Goal: Use online tool/utility: Utilize a website feature to perform a specific function

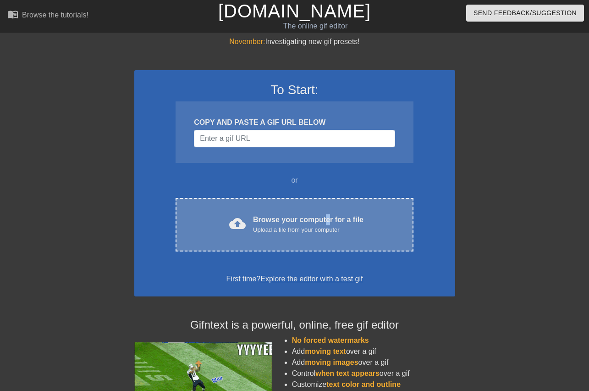
click at [322, 218] on div "Browse your computer for a file Upload a file from your computer" at bounding box center [308, 224] width 110 height 20
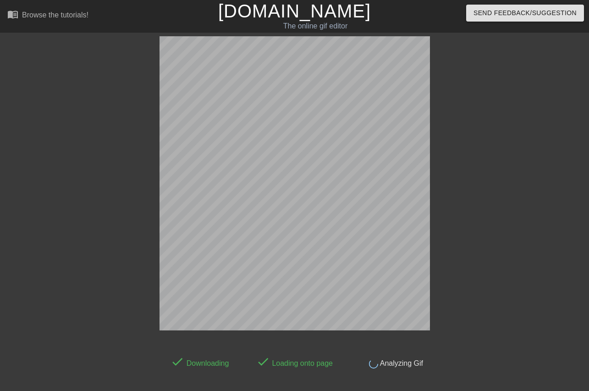
scroll to position [22, 0]
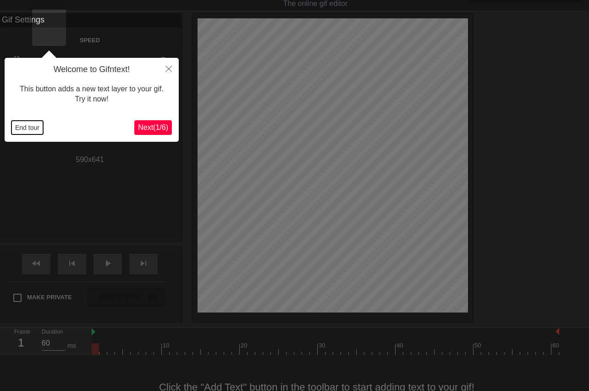
click at [30, 125] on button "End tour" at bounding box center [27, 128] width 32 height 14
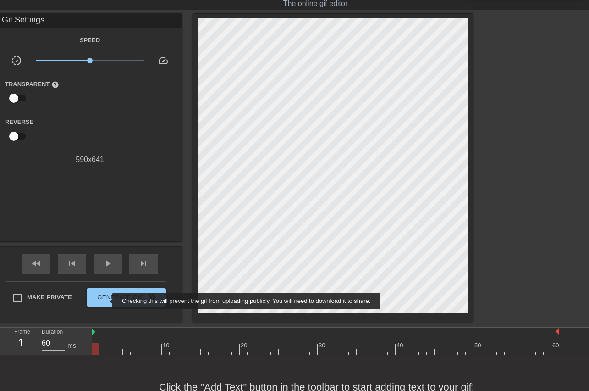
click at [72, 299] on span "Make Private" at bounding box center [49, 296] width 45 height 9
click at [27, 299] on input "Make Private" at bounding box center [17, 297] width 19 height 19
checkbox input "true"
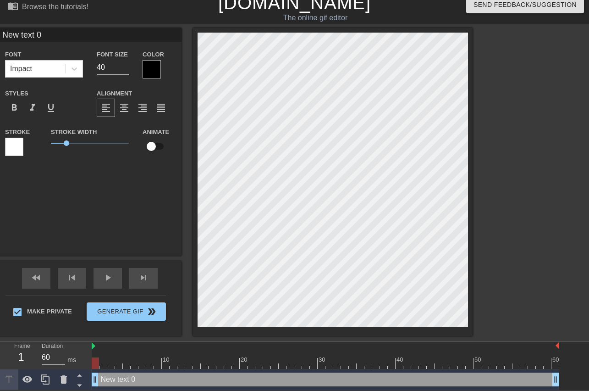
click at [161, 68] on div at bounding box center [152, 69] width 18 height 18
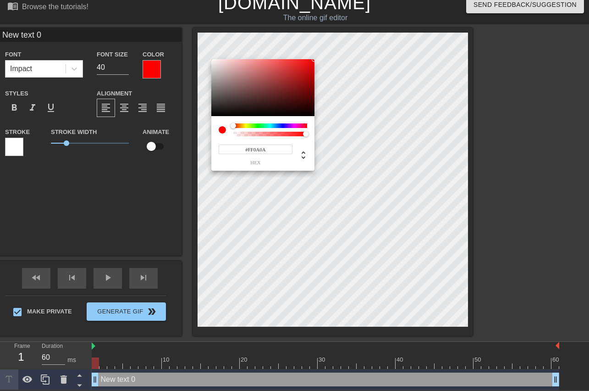
type input "#FFFFFF"
drag, startPoint x: 270, startPoint y: 71, endPoint x: 135, endPoint y: 39, distance: 138.5
click at [211, 59] on div at bounding box center [262, 87] width 103 height 57
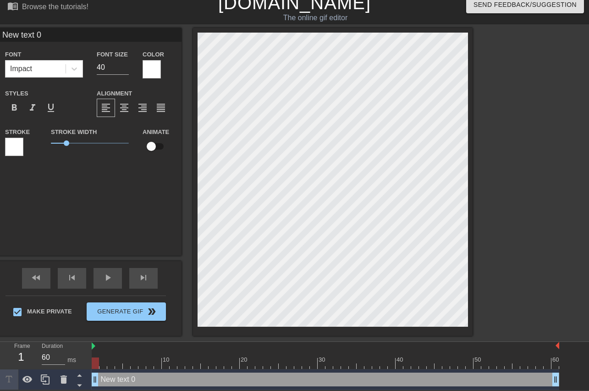
click at [23, 147] on div at bounding box center [14, 147] width 18 height 18
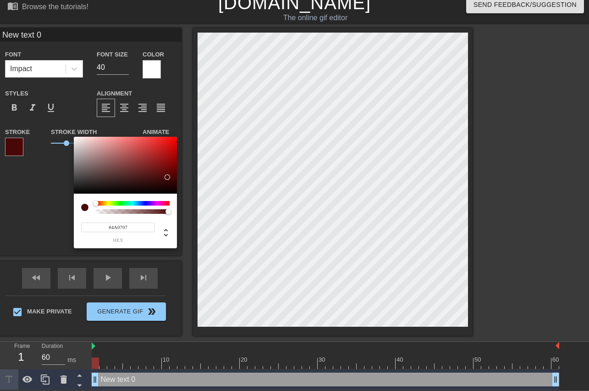
type input "#000000"
drag, startPoint x: 168, startPoint y: 177, endPoint x: 218, endPoint y: 203, distance: 56.6
click at [177, 193] on div at bounding box center [125, 165] width 103 height 57
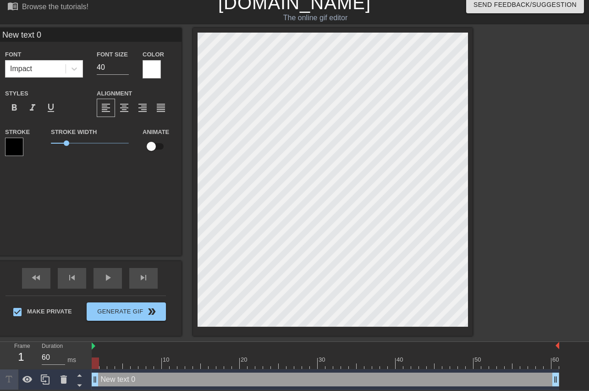
scroll to position [0, 1]
type input "Y"
type textarea "Y"
type input "Yo"
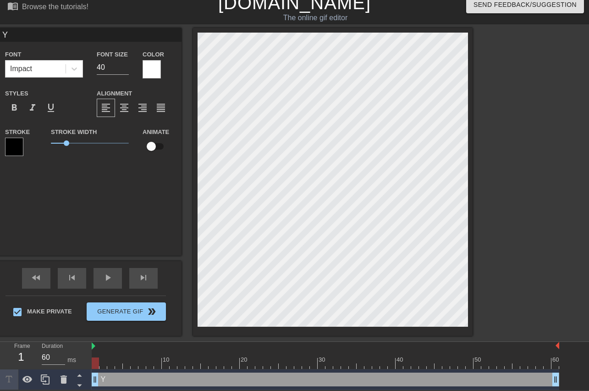
type textarea "Yo"
type input "You"
type textarea "You"
type input "Your"
type textarea "Your"
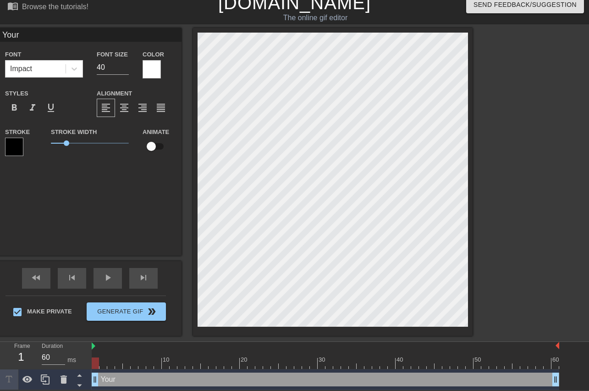
type input "Your"
type textarea "Your"
type input "Your g"
type textarea "Your g"
type input "Your gi"
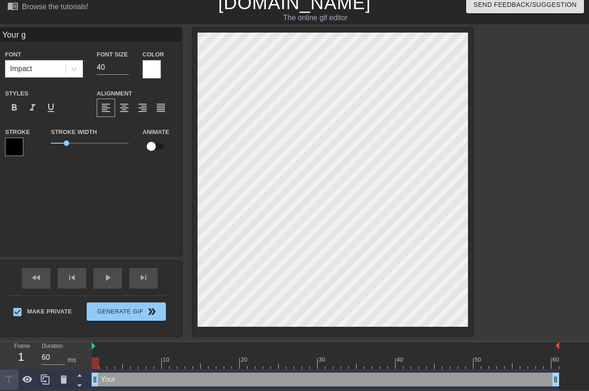
type textarea "Your gi"
type input "Your gir"
type textarea "Your gir"
type input "Your girl"
type textarea "Your girl"
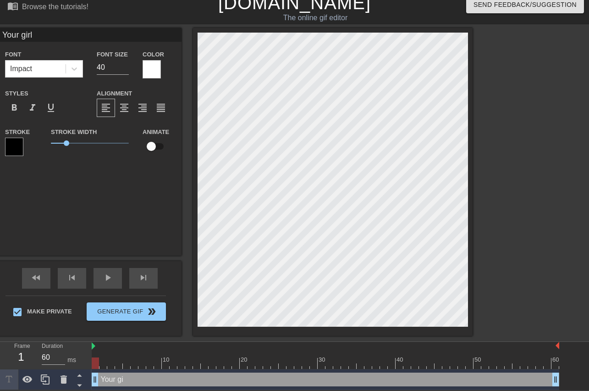
type input "Your girlf"
type textarea "Your girlf"
type input "Your girlfr"
type textarea "Your girlfr"
type input "Your girlfri"
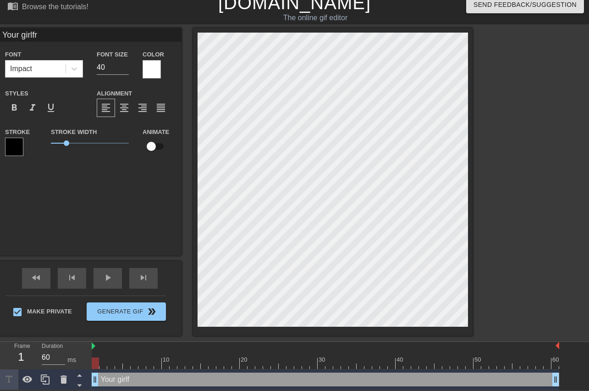
type textarea "Your girlfri"
type input "Your girlfrie"
type textarea "Your girlfrie"
type input "Your girlfrien"
type textarea "Your girlfrien"
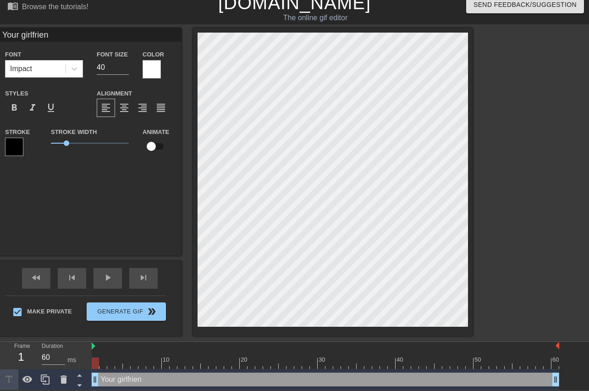
type input "Your girlfriend"
type textarea "Your girlfriend"
type input "Your girlfriend"
type textarea "Your girlfriend"
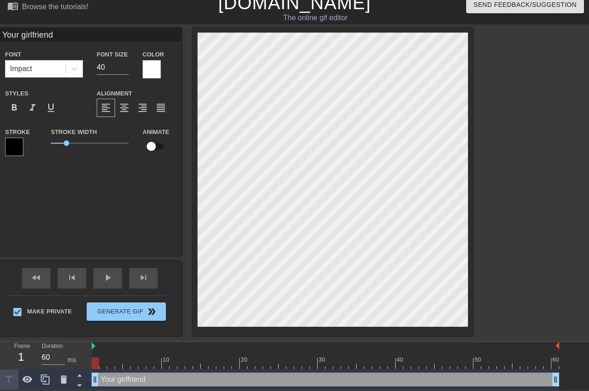
scroll to position [0, 2]
type input "Your girlfriend c"
type textarea "Your girlfriend c"
type input "Your girlfriend co"
type textarea "Your girlfriend co"
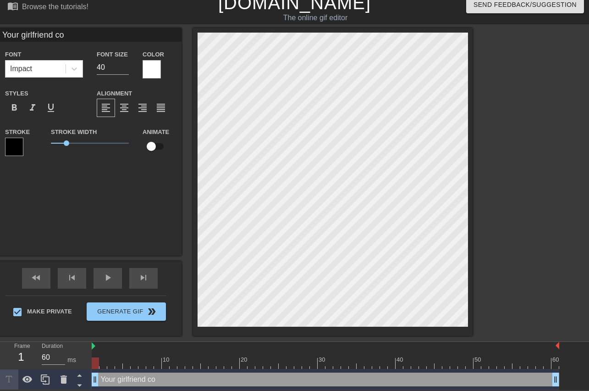
type input "Your girlfriend cou"
type textarea "Your girlfriend cou"
type input "Your girlfriend coul"
type textarea "Your girlfriend coul"
type input "Your girlfriend could"
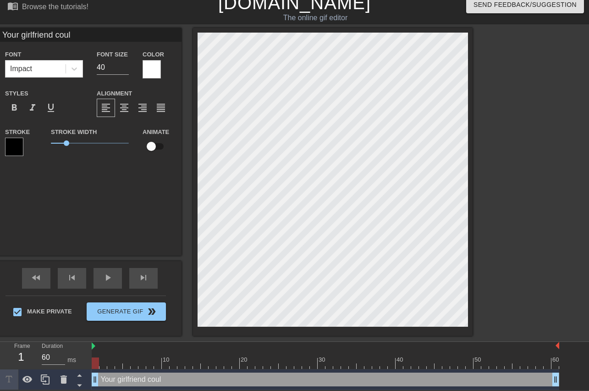
type textarea "Your girlfriend could"
type input "Your girlfriend couldn"
type textarea "Your girlfriend couldn"
type input "Your girlfriend couldn'"
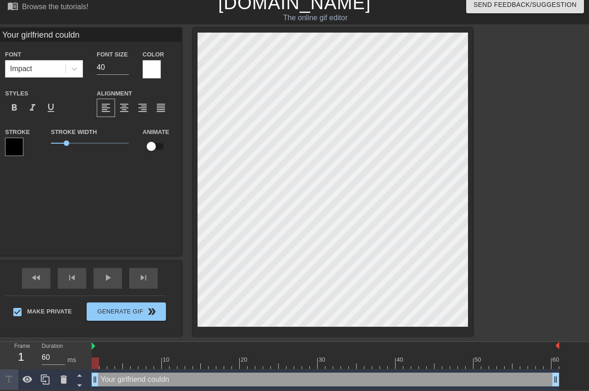
type textarea "Your girlfriend couldn'"
type input "Your girlfriend couldn't"
type textarea "Your girlfriend couldn't"
type input "Your girlfriend couldn't"
type textarea "Your girlfriend couldn't"
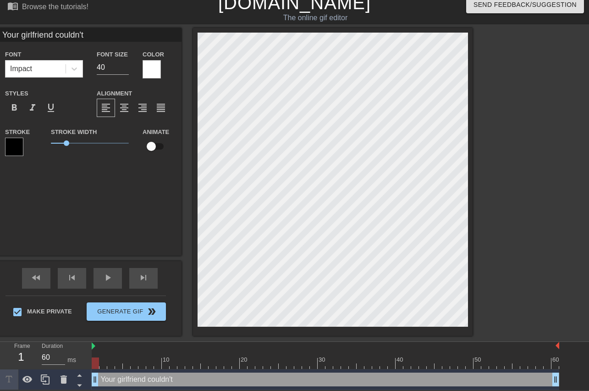
scroll to position [0, 1]
type input "Your girlfriend couldn'tc"
type textarea "Your girlfriend couldn't c"
type input "Your girlfriend couldn'tco"
type textarea "Your girlfriend couldn't co"
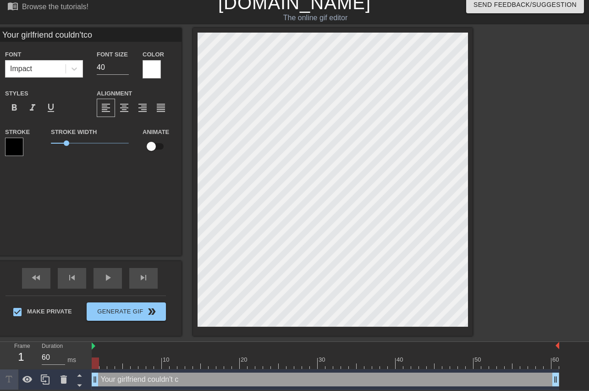
type input "Your girlfriend couldn'tcom"
type textarea "Your girlfriend couldn't com"
type input "Your girlfriend couldn'tcome"
type textarea "Your girlfriend couldn't come"
type input "Your girlfriend couldn'tcome"
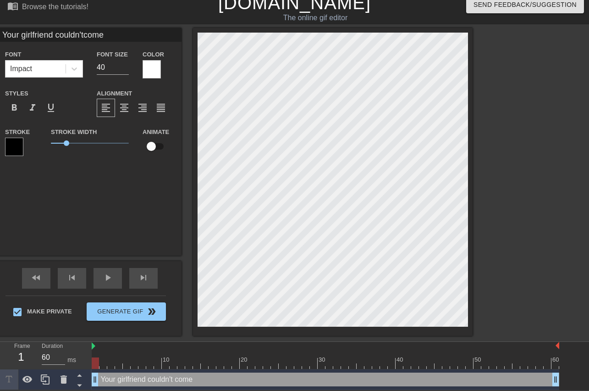
type textarea "Your girlfriend couldn't come"
type input "Your girlfriend couldn'tcome v"
type textarea "Your girlfriend couldn't come v"
type input "Your girlfriend couldn'tcome vi"
type textarea "Your girlfriend couldn't come vi"
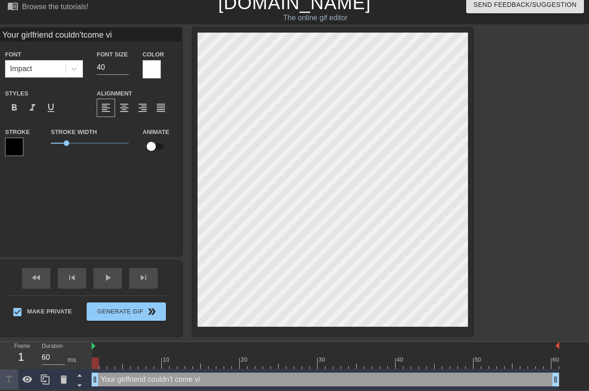
type input "Your girlfriend couldn'tcome vis"
type textarea "Your girlfriend couldn't come vis"
type input "Your girlfriend couldn'tcome visi"
type textarea "Your girlfriend couldn't come visi"
type input "Your girlfriend couldn'tcome visit"
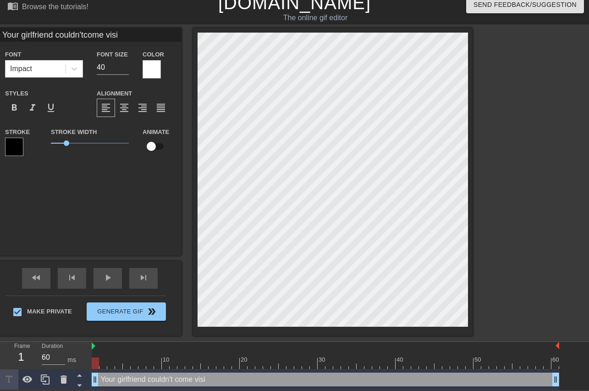
type textarea "Your girlfriend couldn't come visit"
type input "Your girlfriend couldn'tcome visit"
type textarea "Your girlfriend couldn't come visit"
type input "Your girlfriend couldn'tcome visit y"
type textarea "Your girlfriend couldn't come visit y"
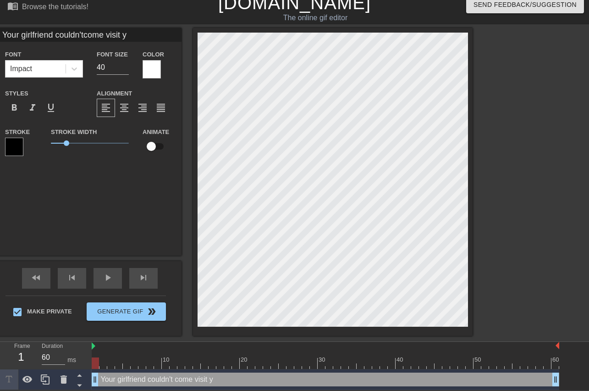
type input "Your girlfriend couldn'tcome visit yo"
type textarea "Your girlfriend couldn't come visit yo"
type input "Your girlfriend couldn'tcome visit you"
type textarea "Your girlfriend couldn't come visit you"
type input "Your girlfriend couldn'tcome visit you"
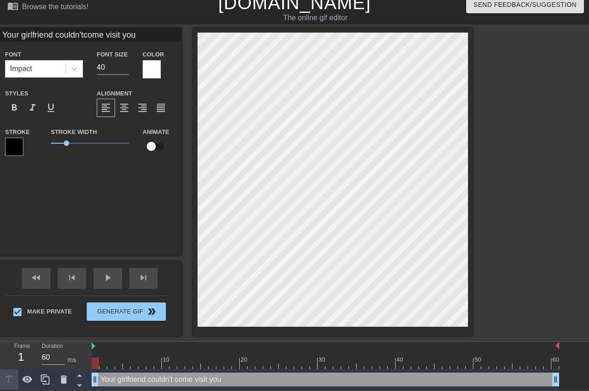
type textarea "Your girlfriend couldn't come visit you"
type input "Your girlfriend couldn'tcome visit you i"
type textarea "Your girlfriend couldn't come visit you i"
type input "Your girlfriend couldn'tcome visit you in"
type textarea "Your girlfriend couldn't come visit you in"
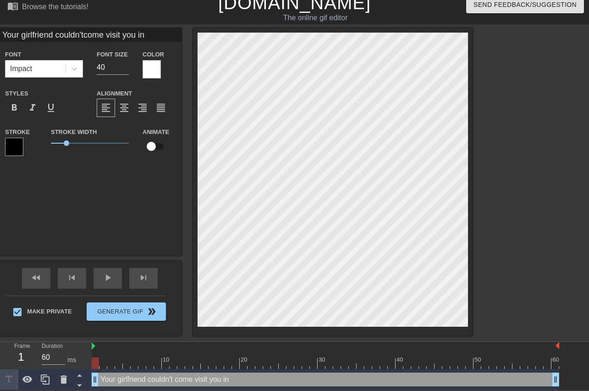
type input "Your girlfriend couldn'tcome visit you in"
type textarea "Your girlfriend couldn't come visit you in"
type input "Your girlfriend couldn'tcome visit you int"
type textarea "Your girlfriend couldn't come visit you in t"
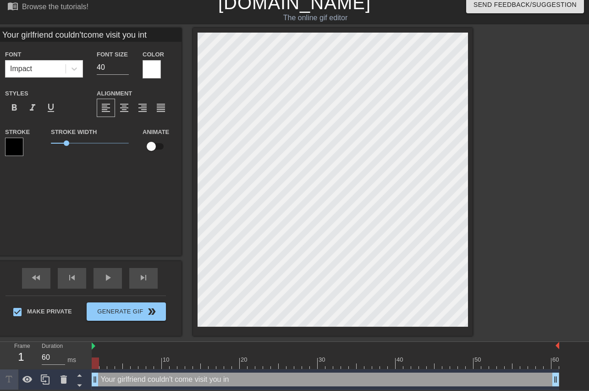
type input "Your girlfriend couldn'tcome visit you inth"
type textarea "Your girlfriend couldn't come visit you in th"
type input "Your girlfriend couldn'tcome visit you inthe"
type textarea "Your girlfriend couldn't come visit you in the"
type input "Your girlfriend couldn'tcome visit you inthe"
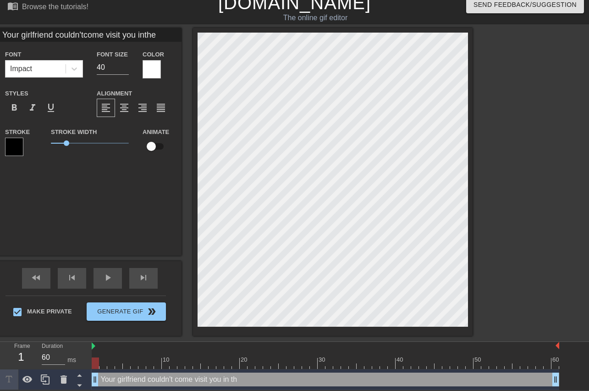
type textarea "Your girlfriend couldn't come visit you in the"
type input "Your girlfriend couldn'tcome visit you inthe h"
type textarea "Your girlfriend couldn't come visit you in the h"
type input "Your girlfriend couldn'tcome visit you inthe ho"
type textarea "Your girlfriend couldn't come visit you in the ho"
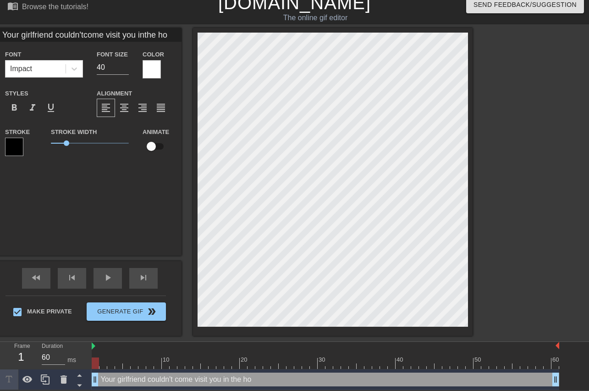
type input "Your girlfriend couldn'tcome visit you inthe hos"
type textarea "Your girlfriend couldn't come visit you in the hos"
type input "Your girlfriend couldn'tcome visit you inthe host"
type textarea "Your girlfriend couldn't come visit you in the host"
type input "Your girlfriend couldn'tcome visit you inthe hostp"
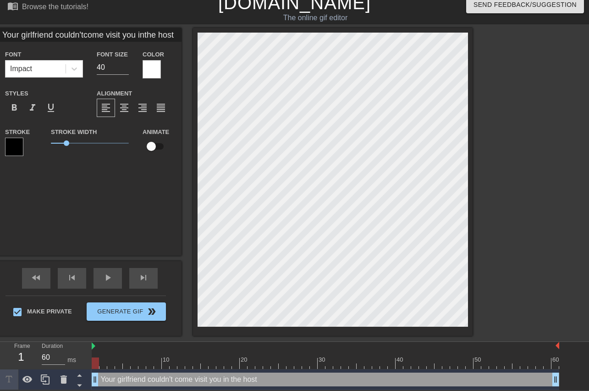
type textarea "Your girlfriend couldn't come visit you in the hostp"
type input "Your girlfriend couldn'tcome visit you inthe hostpi"
type textarea "Your girlfriend couldn't come visit you in the [GEOGRAPHIC_DATA]"
type input "Your girlfriend couldn'tcome visit you inthe hostp"
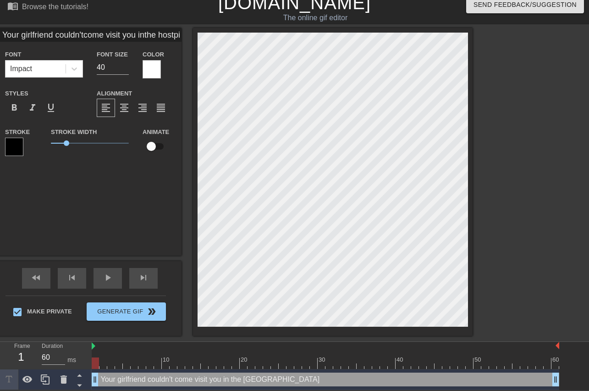
type textarea "Your girlfriend couldn't come visit you in the hostp"
type input "Your girlfriend couldn'tcome visit you inthe host"
type textarea "Your girlfriend couldn't come visit you in the host"
type input "Your girlfriend couldn'tcome visit you inthe hos"
type textarea "Your girlfriend couldn't come visit you in the hos"
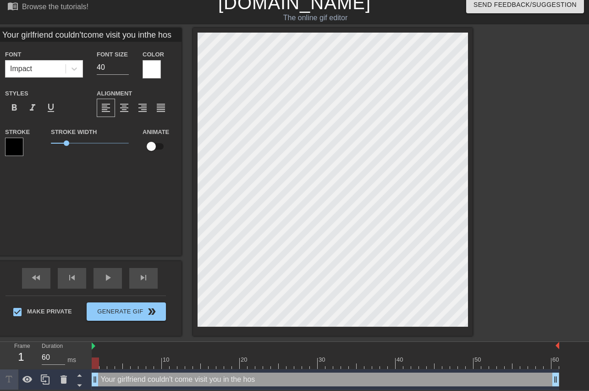
type input "Your girlfriend couldn'tcome visit you inthe ho"
type textarea "Your girlfriend couldn't come visit you in the ho"
type input "Your girlfriend couldn'tcome visit you inthe hos"
type textarea "Your girlfriend couldn't come visit you in the hos"
type input "Your girlfriend couldn'tcome visit you inthe hosp"
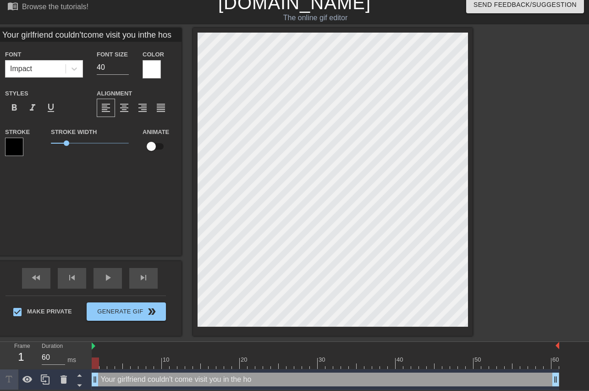
type textarea "Your girlfriend couldn't come visit you in the hosp"
type input "Your girlfriend couldn'tcome visit you inthe hospi"
type textarea "Your girlfriend couldn't come visit you in the [GEOGRAPHIC_DATA]"
type input "Your girlfriend couldn'tcome visit you inthe hospit"
type textarea "Your girlfriend couldn't come visit you in the hospit"
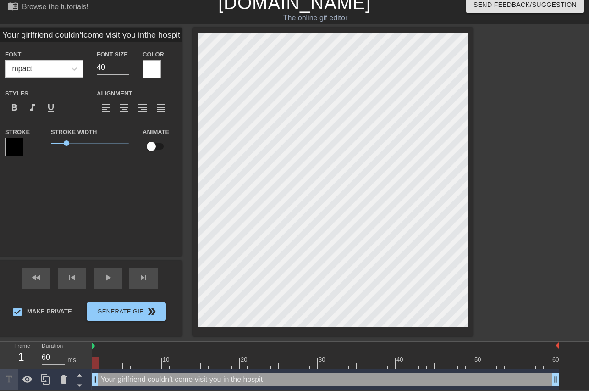
type input "Your girlfriend couldn'tcome visit you inthe hospita"
type textarea "Your girlfriend couldn't come visit you in the [GEOGRAPHIC_DATA]"
type input "Your girlfriend couldn'tcome visit you inthe hospital"
type textarea "Your girlfriend couldn't come visit you in the hospital"
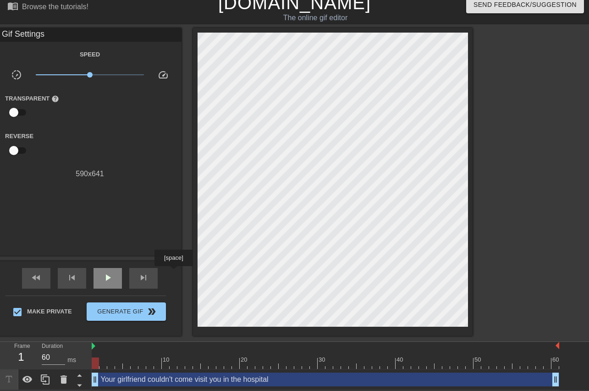
click at [113, 272] on span "play_arrow" at bounding box center [107, 277] width 11 height 11
click at [113, 277] on span "pause" at bounding box center [107, 277] width 11 height 11
click at [113, 276] on span "play_arrow" at bounding box center [107, 277] width 11 height 11
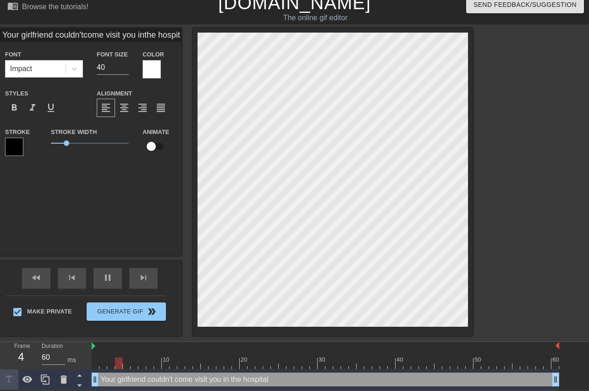
scroll to position [0, 2]
type input "Your girlfriendcouldn'tcome visit you [GEOGRAPHIC_DATA]"
type textarea "Your girlfriendcouldn't come visit you in the hospital"
type input "Your girlfriendcouldn'tcome visit you [GEOGRAPHIC_DATA]"
type textarea "Your girlfriend couldn't come visit you in the hospital"
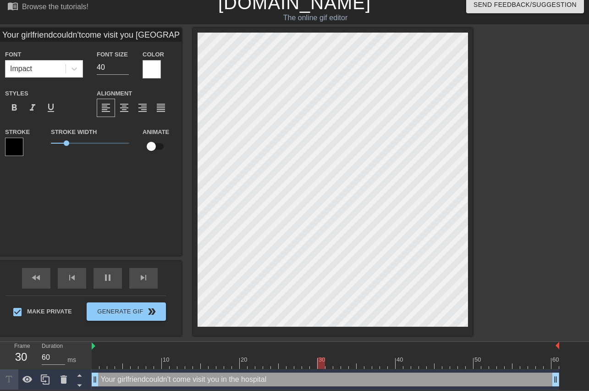
scroll to position [0, 1]
type input "Your girlfriendcouldn'tcome visit you [GEOGRAPHIC_DATA]"
type textarea "Your girlfriend couldn'tcome visit you in the hospital"
type input "Your girlfriendcouldn't come visit you [GEOGRAPHIC_DATA]"
type textarea "Your girlfriend couldn't come visit you in the hospital"
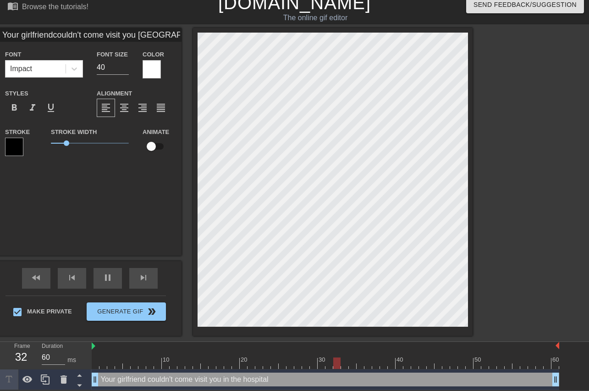
type input "Your girlfriendcouldn't come visit you [GEOGRAPHIC_DATA]"
type textarea "Your girlfriend couldn't come visit you in the hospital"
type input "Your girlfriendcouldn't come visit you [GEOGRAPHIC_DATA]"
type textarea "Your girlfriend couldn't come visit you in the hospital"
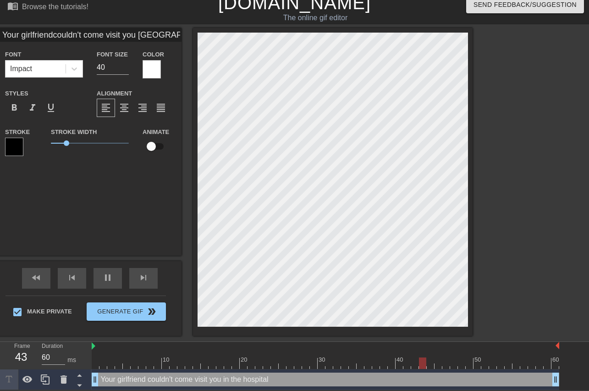
type input "Your girlfriendcouldn't come visit you [GEOGRAPHIC_DATA]"
type textarea "Your girlfriend couldn't come visit you in the hospital"
type input "Your girlfriendcouldn't comevisit you inthe hospital"
type textarea "Your girlfriend couldn't come visit you in the hospital"
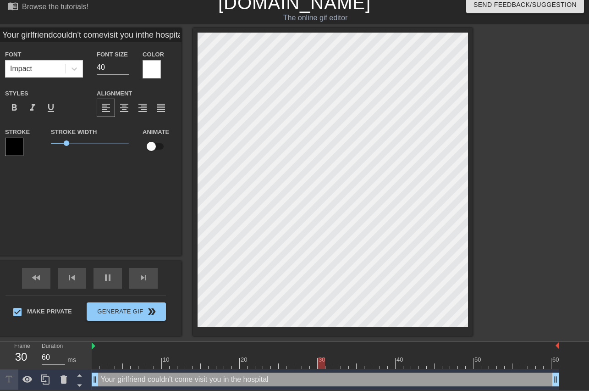
type input "Your girlfriendcouldn't comevisit you inthe hospital"
type textarea "Your girlfriend couldn't come visit you [GEOGRAPHIC_DATA]"
type input "Your girlfriendcouldn't comevisit you in the hospital"
type textarea "Your girlfriend couldn't come visit you in the hospital"
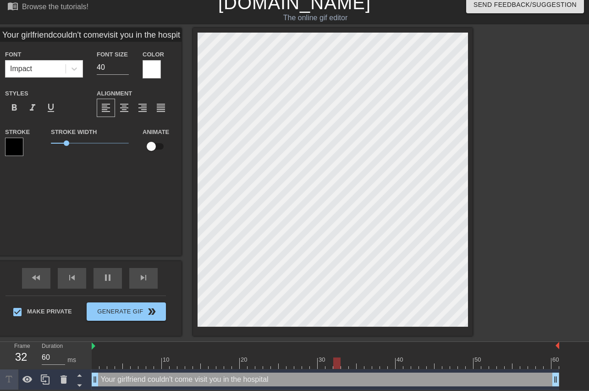
type input "Your girlfriendcouldn't comevisit you in thehospital"
type textarea "Your girlfriend couldn't come visit you in [GEOGRAPHIC_DATA]"
type input "Your girlfriendcouldn't comevisit you in thehospital"
type textarea "Your girlfriend couldn't come visit you in the hospital"
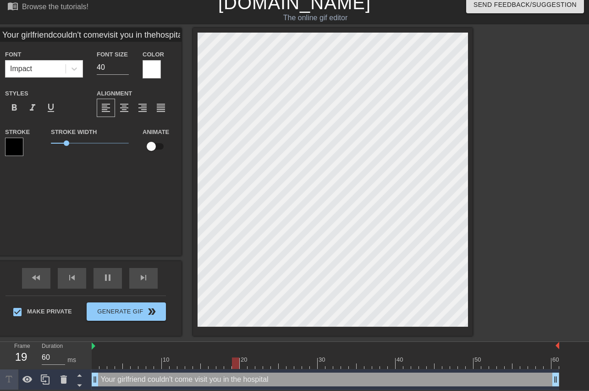
type input "Your girlfriendcouldn't comevisit you in thehospital."
type textarea "Your girlfriend couldn't come visit you in the hospital."
type input "Your girlfriendcouldn't comevisit you in thehospital.."
type textarea "Your girlfriend couldn't come visit you in the hospital.."
type input "Your girlfriendcouldn't comevisit you in thehospital..."
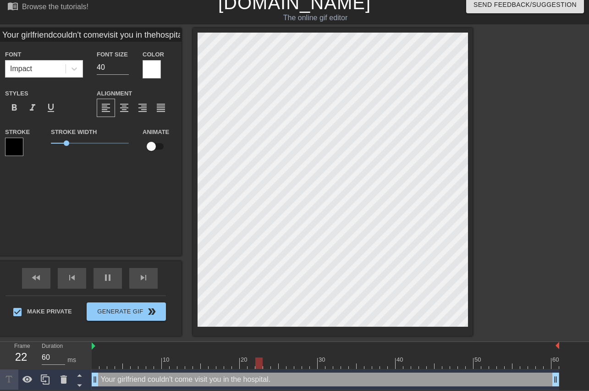
type textarea "Your girlfriend couldn't come visit you in the hospital..."
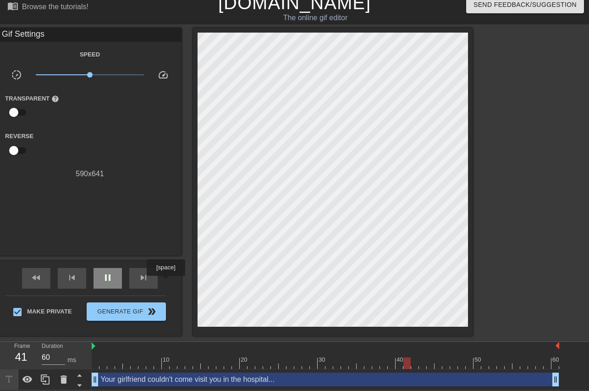
click at [122, 282] on div "pause" at bounding box center [108, 278] width 28 height 21
click at [50, 277] on div "fast_rewind" at bounding box center [36, 278] width 28 height 21
click at [44, 381] on icon at bounding box center [45, 379] width 9 height 10
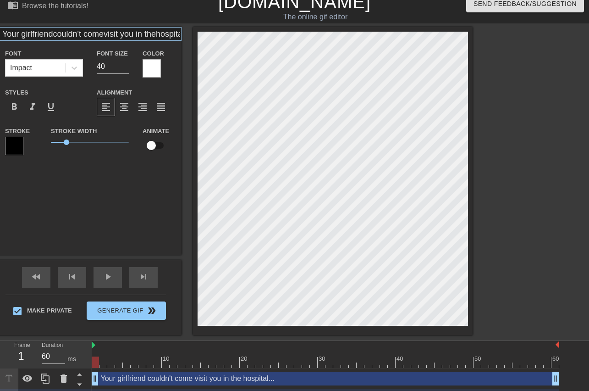
scroll to position [2, 2]
click at [216, 0] on div "menu_book Browse the tutorials! [DOMAIN_NAME] The online gif editor Send Feedba…" at bounding box center [294, 200] width 589 height 419
type input "W"
type textarea "W"
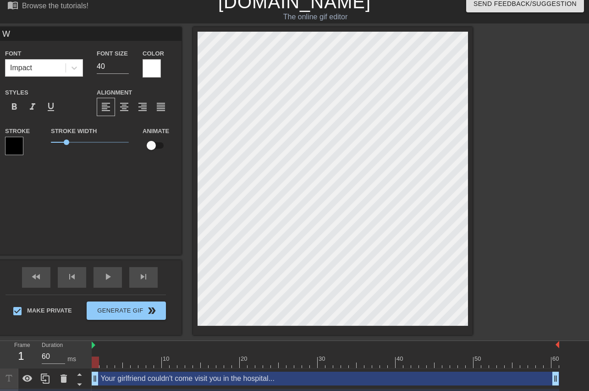
type input "Wh"
type textarea "Wh"
type input "Whi"
type textarea "Whi"
type input "Whil"
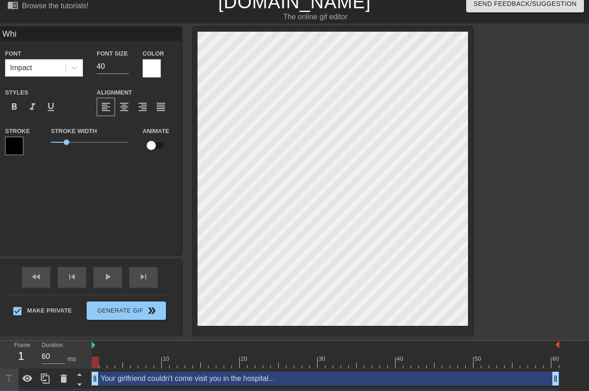
type textarea "Whil"
type input "While"
type textarea "While"
type input "While"
type textarea "While"
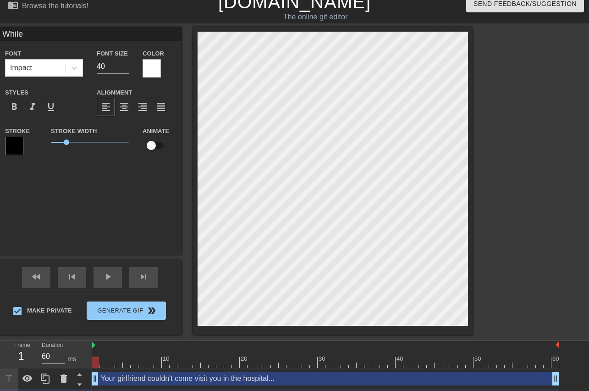
type input "While y"
type textarea "While y"
type input "While yo"
type textarea "While yo"
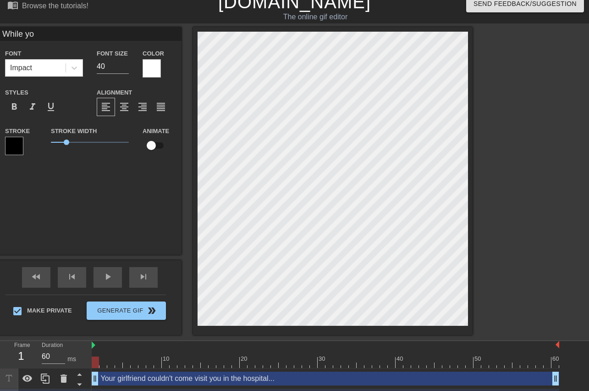
type input "While you"
type textarea "While you"
type input "While you'"
type textarea "While you'"
type input "While you'r"
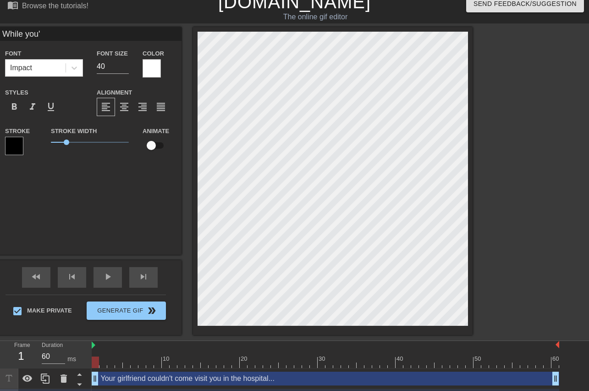
type textarea "While you'r"
type input "While you're"
type textarea "While you're"
type input "While you're"
type textarea "While you're"
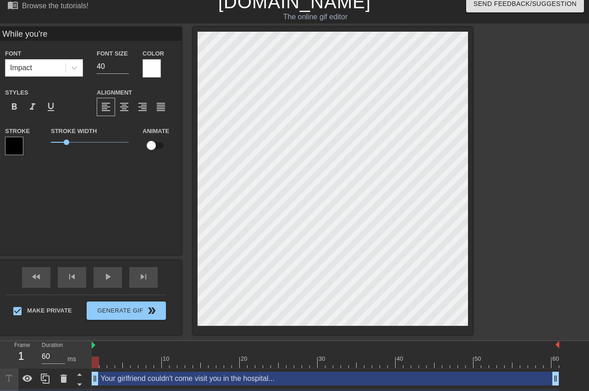
scroll to position [0, 1]
type input "While you'rel"
type textarea "While you're l"
type input "While you're"
type textarea "While you're"
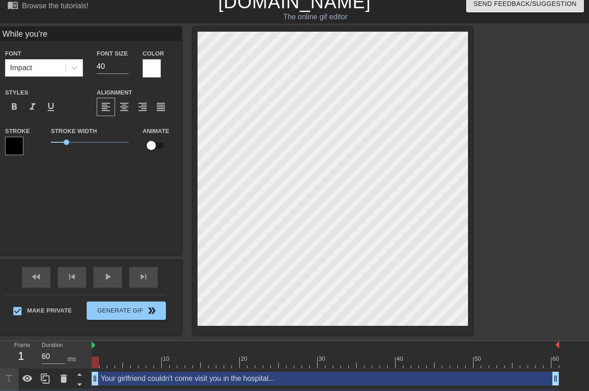
type input "While you'rel"
type textarea "While you're l"
type input "While you'rela"
type textarea "While you're la"
type input "While you'relai"
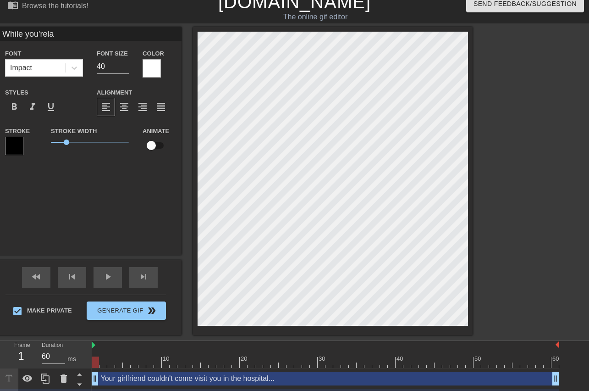
type textarea "While you're lai"
type input "While you'relaid"
type textarea "While you're laid"
type input "While you'relaid"
type textarea "While you're laid"
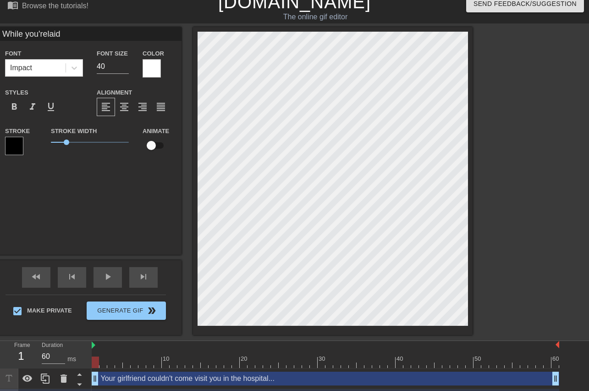
type input "While you'relaid o"
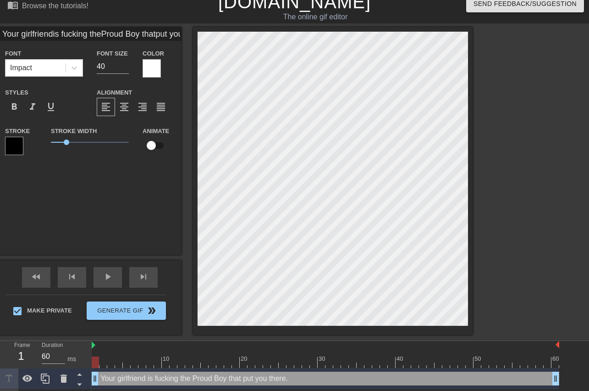
scroll to position [1, 1]
drag, startPoint x: 135, startPoint y: 142, endPoint x: 143, endPoint y: 143, distance: 7.8
click at [77, 143] on span "1.5" at bounding box center [75, 142] width 6 height 6
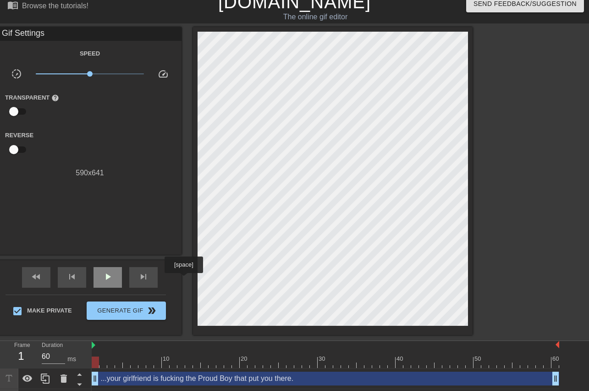
click at [122, 279] on div "play_arrow" at bounding box center [108, 277] width 28 height 21
click at [113, 279] on span "pause" at bounding box center [107, 276] width 11 height 11
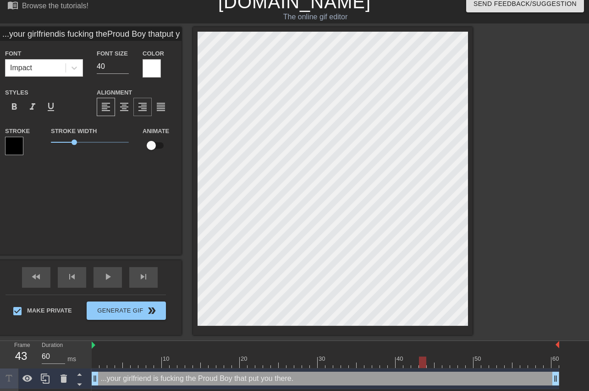
click at [148, 107] on span "format_align_right" at bounding box center [142, 106] width 11 height 11
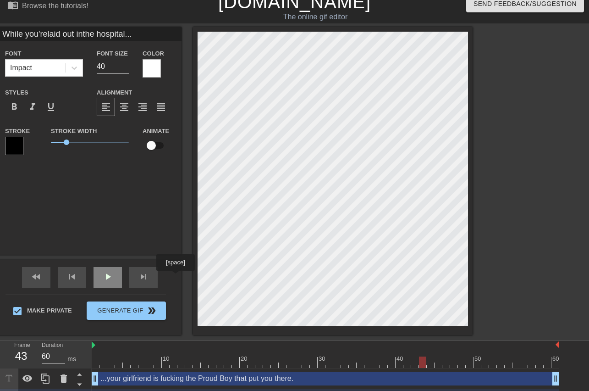
click at [113, 277] on span "play_arrow" at bounding box center [107, 276] width 11 height 11
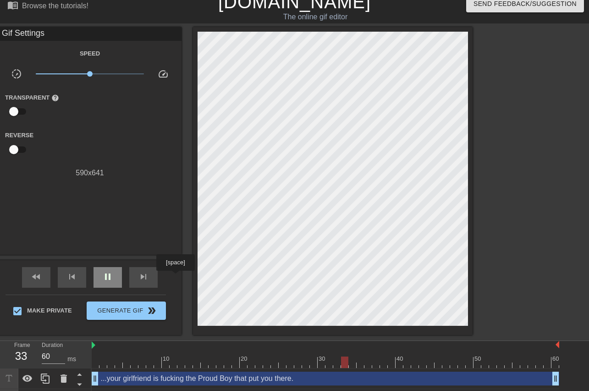
click at [113, 277] on span "pause" at bounding box center [107, 276] width 11 height 11
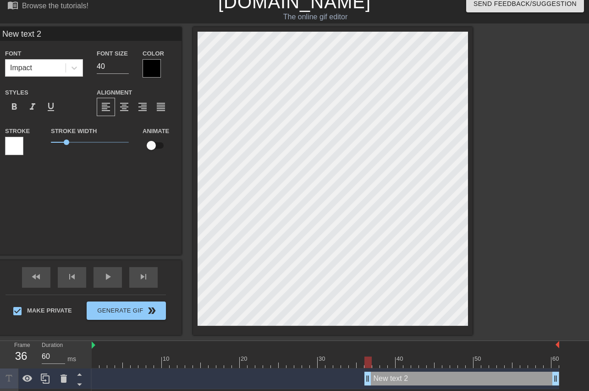
click at [175, 65] on div "Color" at bounding box center [159, 63] width 32 height 30
click at [161, 69] on div at bounding box center [152, 68] width 18 height 18
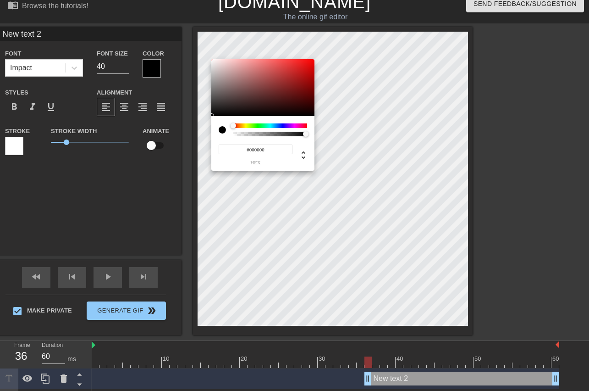
click at [296, 127] on div at bounding box center [270, 125] width 74 height 5
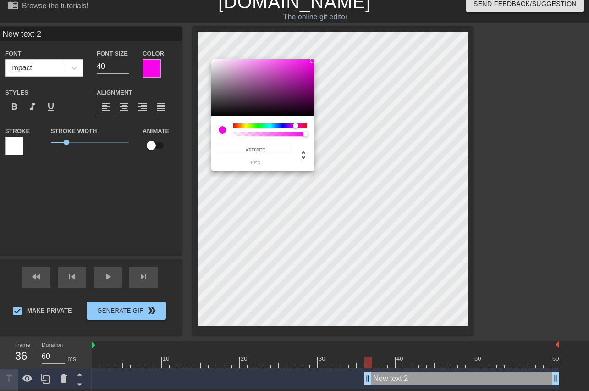
drag, startPoint x: 308, startPoint y: 71, endPoint x: 333, endPoint y: 33, distance: 44.9
click at [314, 59] on div at bounding box center [262, 87] width 103 height 57
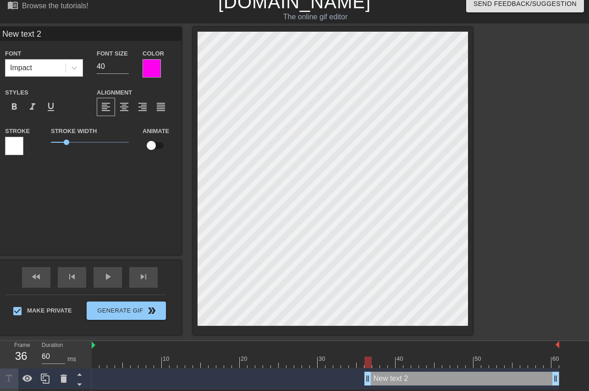
click at [23, 151] on div at bounding box center [14, 146] width 18 height 18
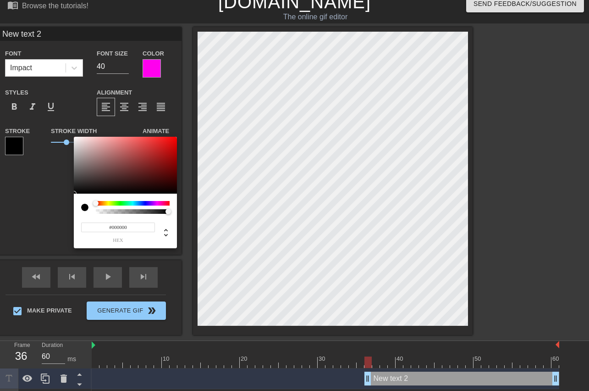
drag, startPoint x: 136, startPoint y: 160, endPoint x: 309, endPoint y: 209, distance: 180.4
click at [177, 193] on div at bounding box center [125, 165] width 103 height 57
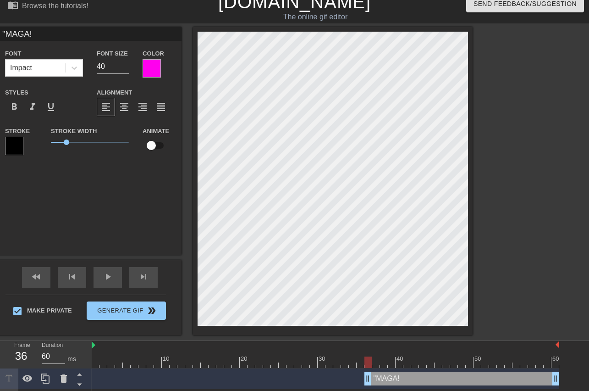
scroll to position [0, 1]
click at [20, 108] on span "format_bold" at bounding box center [14, 106] width 11 height 11
click at [113, 279] on span "play_arrow" at bounding box center [107, 276] width 11 height 11
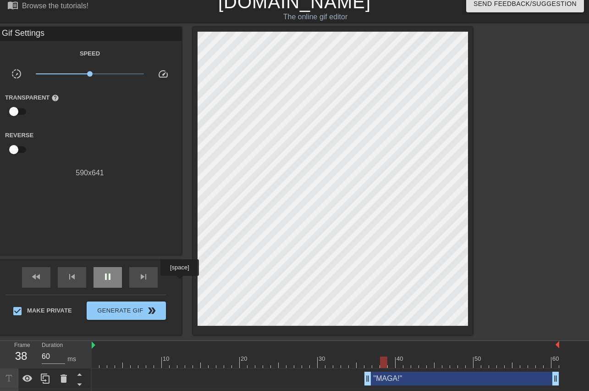
click at [122, 282] on div "pause" at bounding box center [108, 277] width 28 height 21
drag, startPoint x: 402, startPoint y: 359, endPoint x: 350, endPoint y: 362, distance: 52.3
click at [350, 362] on div at bounding box center [326, 361] width 468 height 11
drag, startPoint x: 366, startPoint y: 380, endPoint x: 357, endPoint y: 378, distance: 9.7
click at [357, 378] on div ""MAGA!" drag_handle drag_handle" at bounding box center [458, 378] width 203 height 14
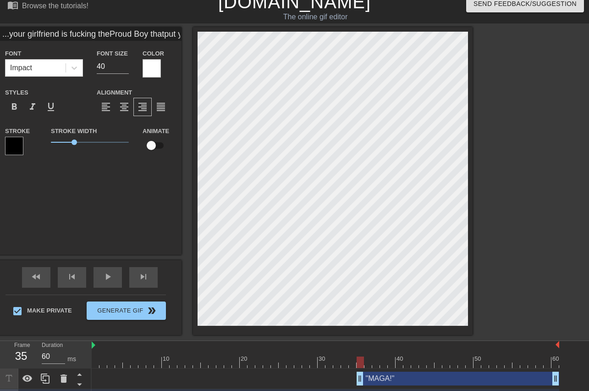
scroll to position [0, 4]
click at [552, 278] on div "title add_circle image add_circle crop photo_size_select_large help keyboard ..…" at bounding box center [294, 181] width 589 height 308
drag, startPoint x: 137, startPoint y: 141, endPoint x: 143, endPoint y: 142, distance: 6.0
click at [77, 142] on span "1.5" at bounding box center [75, 142] width 6 height 6
click at [113, 276] on span "play_arrow" at bounding box center [107, 276] width 11 height 11
